Goal: Find specific page/section

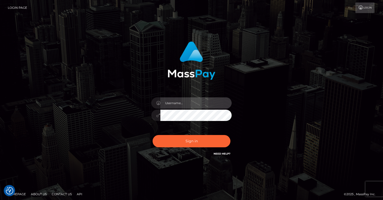
click at [178, 102] on input "text" at bounding box center [195, 102] width 71 height 11
type input "oli.fanvue"
click at [190, 106] on input "text" at bounding box center [195, 102] width 71 height 11
type input "oli.fanvue"
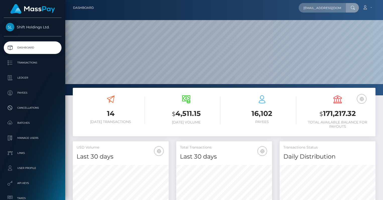
scroll to position [0, 9]
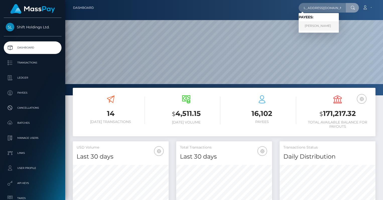
type input "Dedrickgabriela@gmail.com"
click at [320, 23] on link "Gabriela Dedrick" at bounding box center [319, 25] width 40 height 9
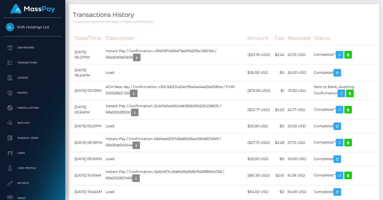
scroll to position [502, 0]
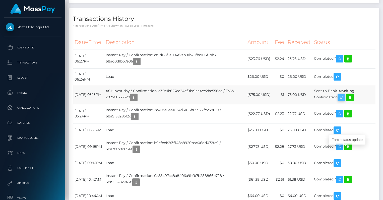
click at [344, 101] on icon "button" at bounding box center [341, 97] width 6 height 6
